Goal: Information Seeking & Learning: Understand process/instructions

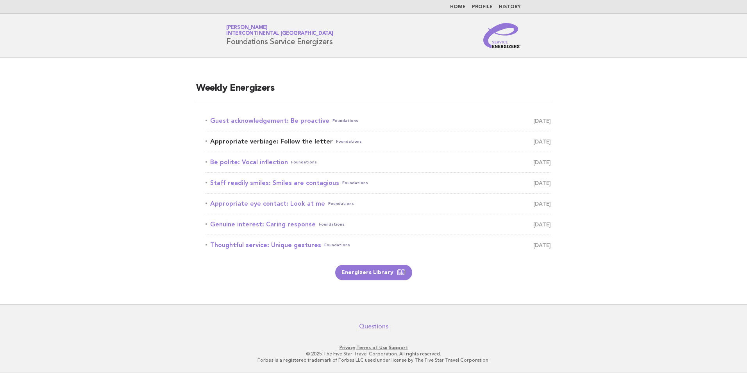
click at [301, 140] on link "Appropriate verbiage: Follow the letter Foundations September 3" at bounding box center [378, 141] width 345 height 11
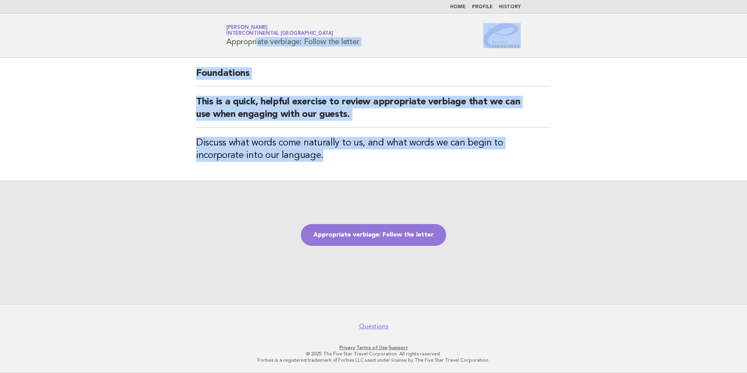
drag, startPoint x: 311, startPoint y: 173, endPoint x: 213, endPoint y: 50, distance: 157.9
click at [213, 50] on body "Home Profile History Service Energizers Janice Lasangue InterContinental Doha B…" at bounding box center [373, 186] width 747 height 373
copy body "Appropriate verbiage: Follow the letter Foundations This is a quick, helpful ex…"
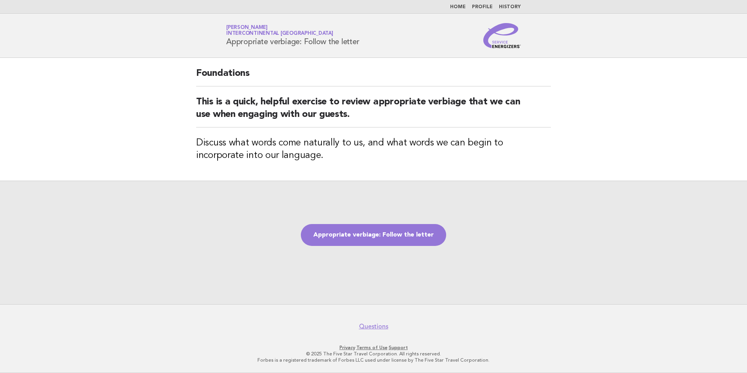
click at [426, 198] on div "Appropriate verbiage: Follow the letter" at bounding box center [373, 242] width 747 height 123
click at [401, 236] on link "Appropriate verbiage: Follow the letter" at bounding box center [373, 235] width 145 height 22
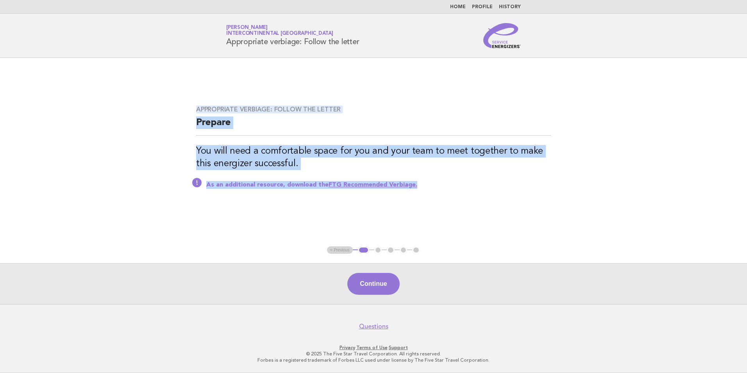
drag, startPoint x: 431, startPoint y: 188, endPoint x: 189, endPoint y: 106, distance: 255.7
click at [189, 106] on div "Appropriate verbiage: Follow the letter Prepare You will need a comfortable spa…" at bounding box center [374, 151] width 374 height 111
copy div "Appropriate verbiage: Follow the letter Prepare You will need a comfortable spa…"
click at [406, 212] on main "Appropriate verbiage: Follow the letter Prepare You will need a comfortable spa…" at bounding box center [373, 181] width 747 height 246
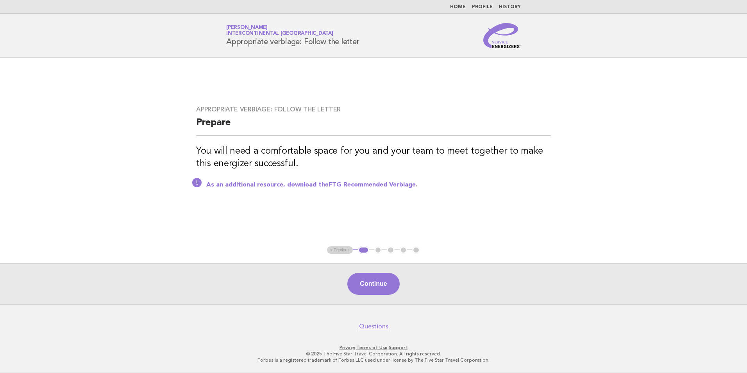
click at [392, 185] on link "FTG Recommended Verbiage." at bounding box center [373, 185] width 89 height 6
click at [376, 281] on button "Continue" at bounding box center [373, 284] width 52 height 22
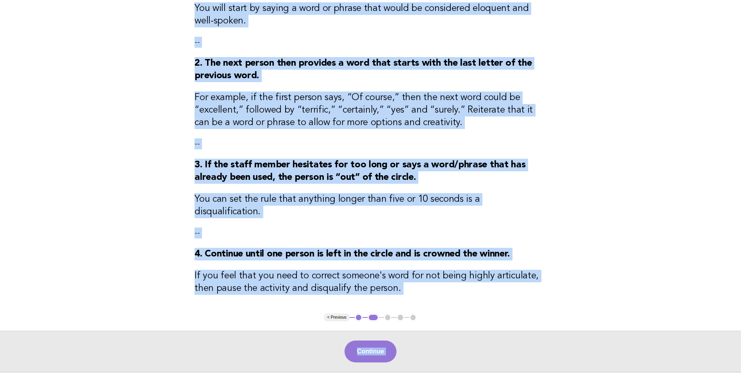
scroll to position [183, 0]
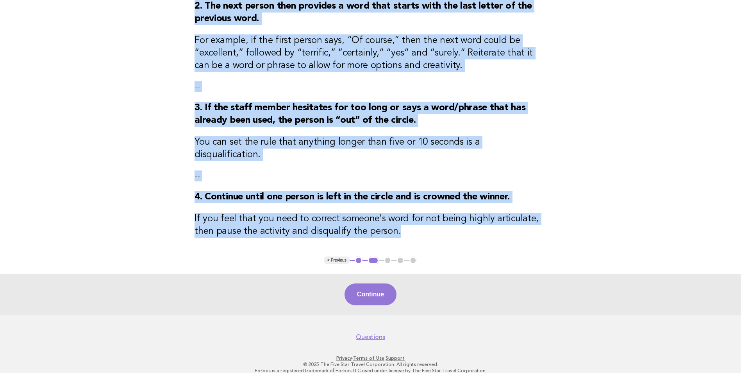
drag, startPoint x: 192, startPoint y: 112, endPoint x: 495, endPoint y: 246, distance: 331.5
click at [495, 246] on div "Appropriate verbiage: Follow the letter Activity 1. Ask the staff to form a cir…" at bounding box center [370, 66] width 371 height 382
copy div "1. Ask the staff to form a circle. You will start by saying a word or phrase th…"
click at [361, 283] on button "Continue" at bounding box center [371, 294] width 52 height 22
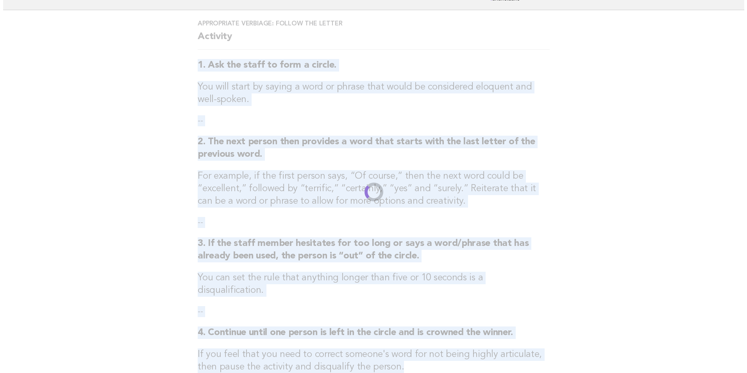
scroll to position [0, 0]
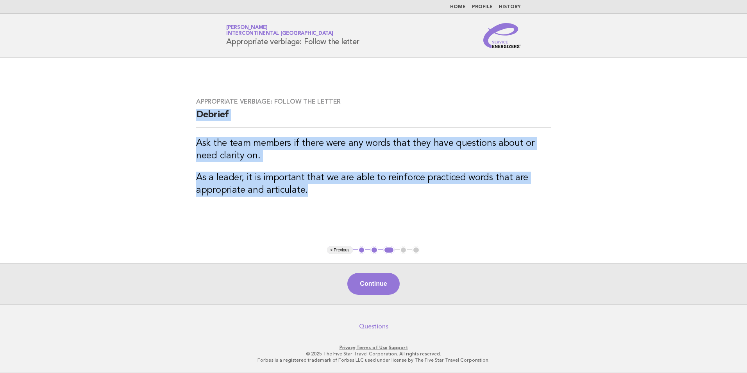
drag, startPoint x: 317, startPoint y: 194, endPoint x: 196, endPoint y: 116, distance: 143.5
click at [196, 116] on div "Appropriate verbiage: Follow the letter Debrief Ask the team members if there w…" at bounding box center [374, 151] width 374 height 127
copy div "Debrief Ask the team members if there were any words that they have questions a…"
click at [377, 284] on button "Continue" at bounding box center [373, 284] width 52 height 22
